Goal: Navigation & Orientation: Find specific page/section

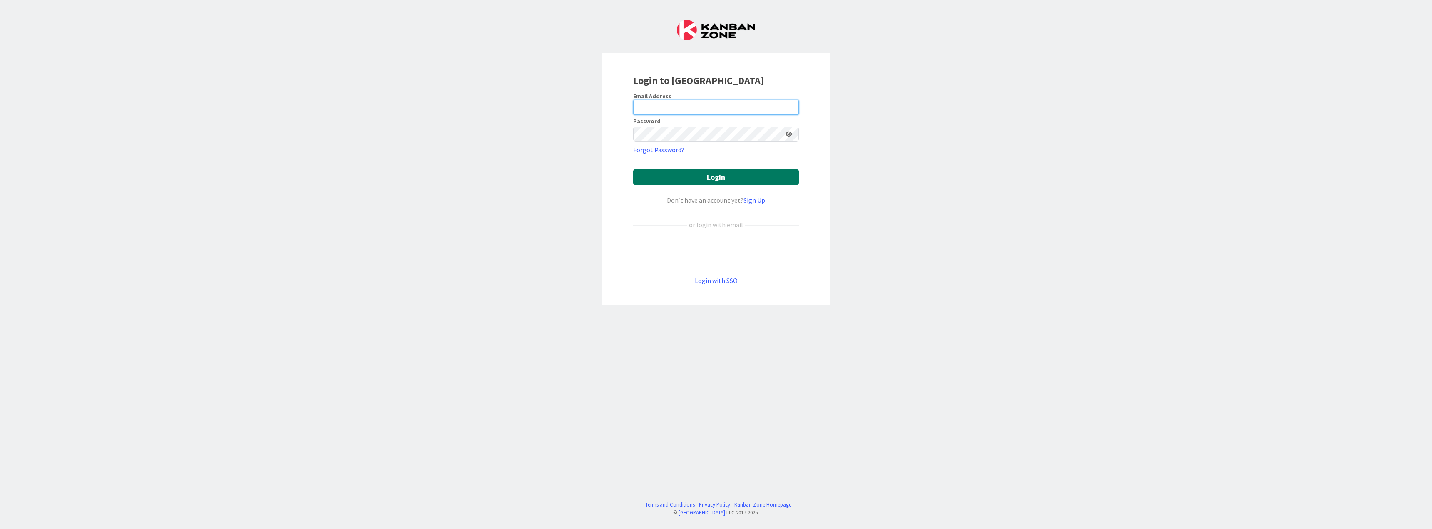
type input "[PERSON_NAME][EMAIL_ADDRESS][DOMAIN_NAME]"
click at [712, 179] on button "Login" at bounding box center [716, 177] width 166 height 16
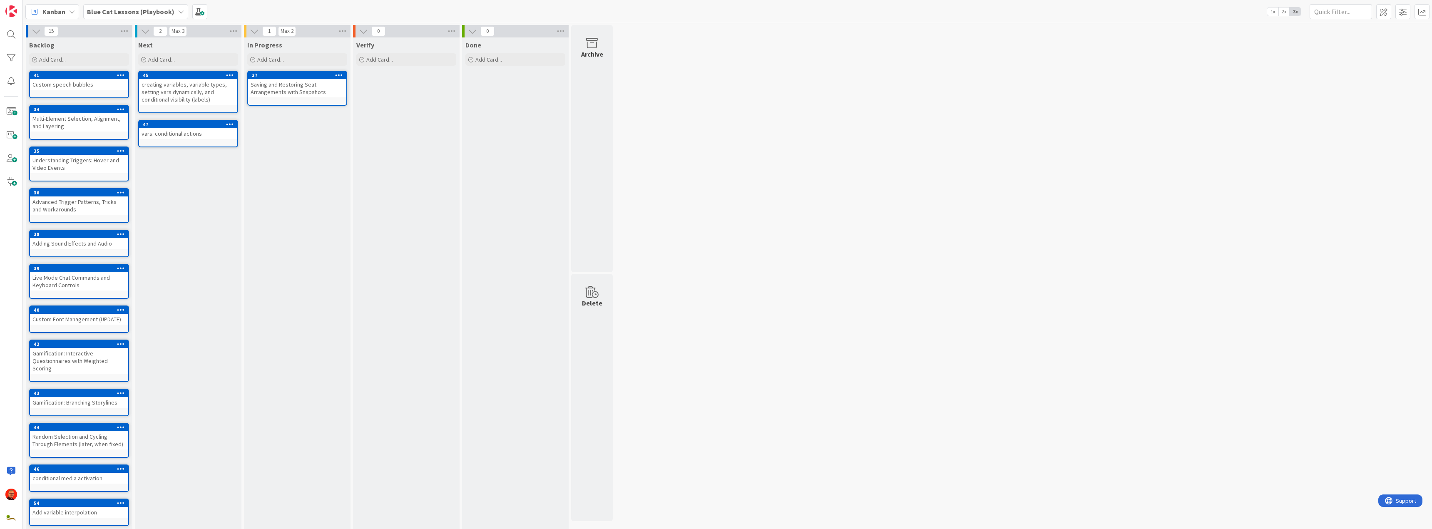
click at [158, 13] on b "Blue Cat Lessons (Playbook)" at bounding box center [130, 11] width 87 height 8
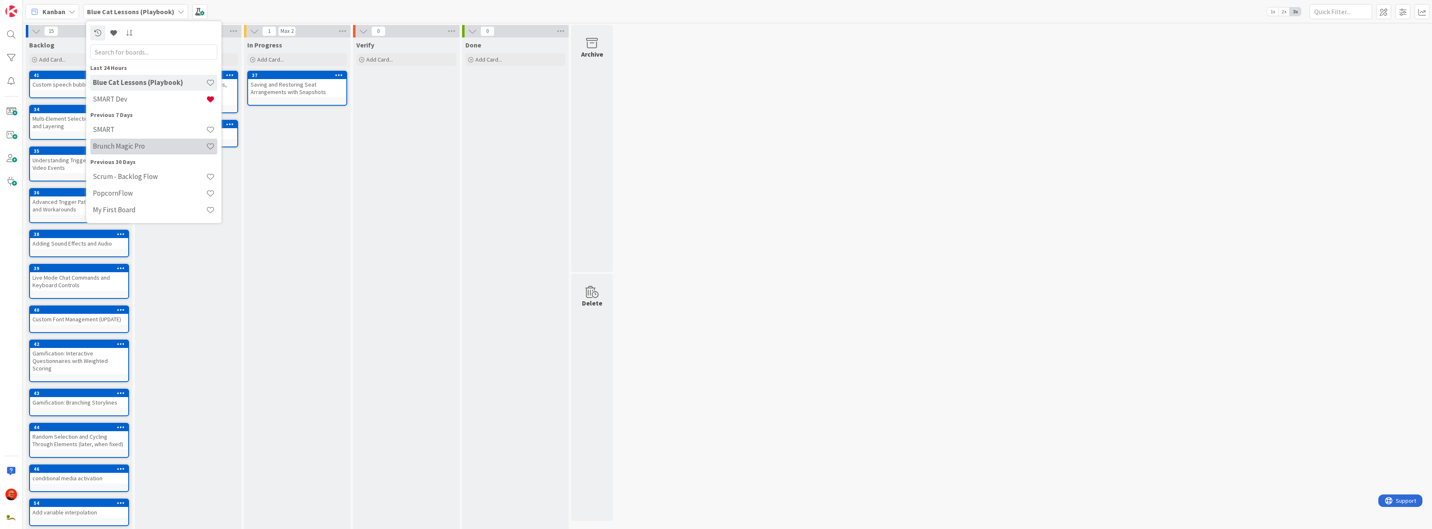
click at [120, 144] on h4 "Brunch Magic Pro" at bounding box center [149, 146] width 113 height 8
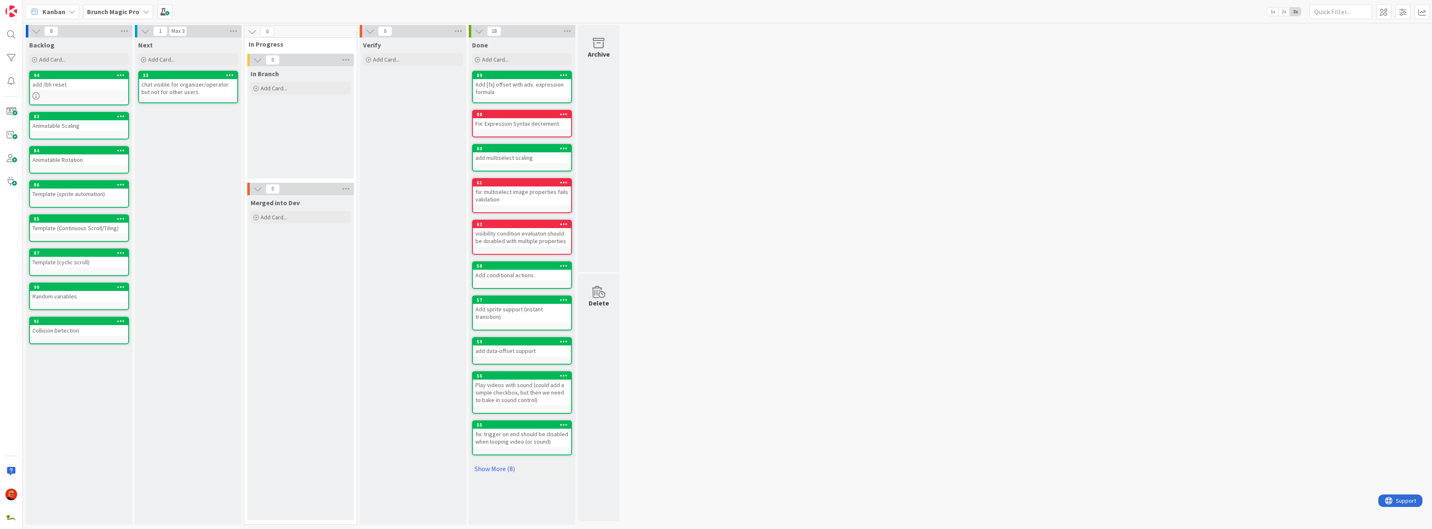
click at [787, 191] on div "8 Backlog Add Card... 94 add /bh reset 83 Animatable Scaling 84 Animatable Rota…" at bounding box center [728, 277] width 1406 height 504
